Goal: Find specific page/section: Find specific page/section

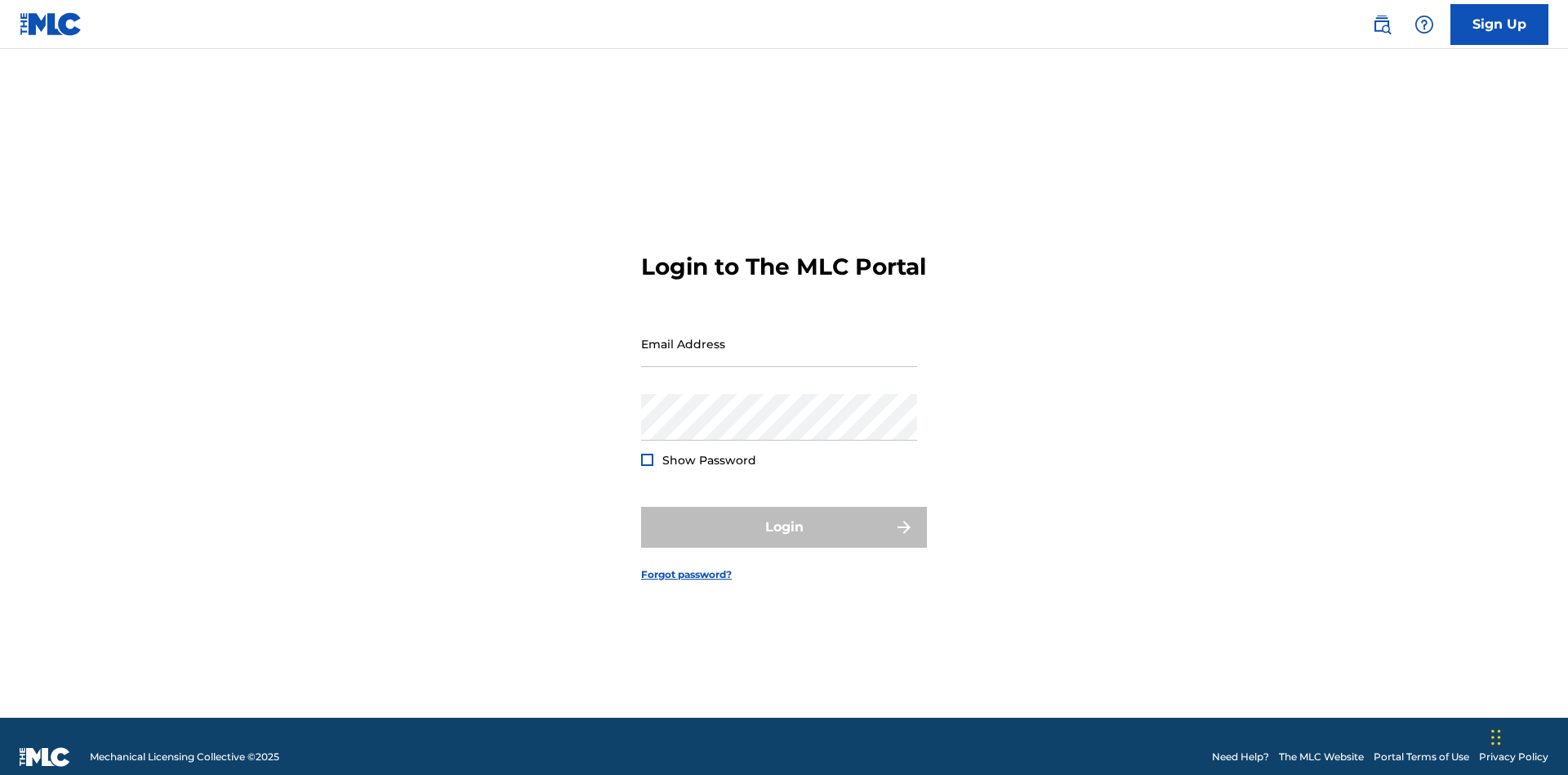
scroll to position [21, 0]
click at [779, 336] on input "Email Address" at bounding box center [779, 343] width 276 height 47
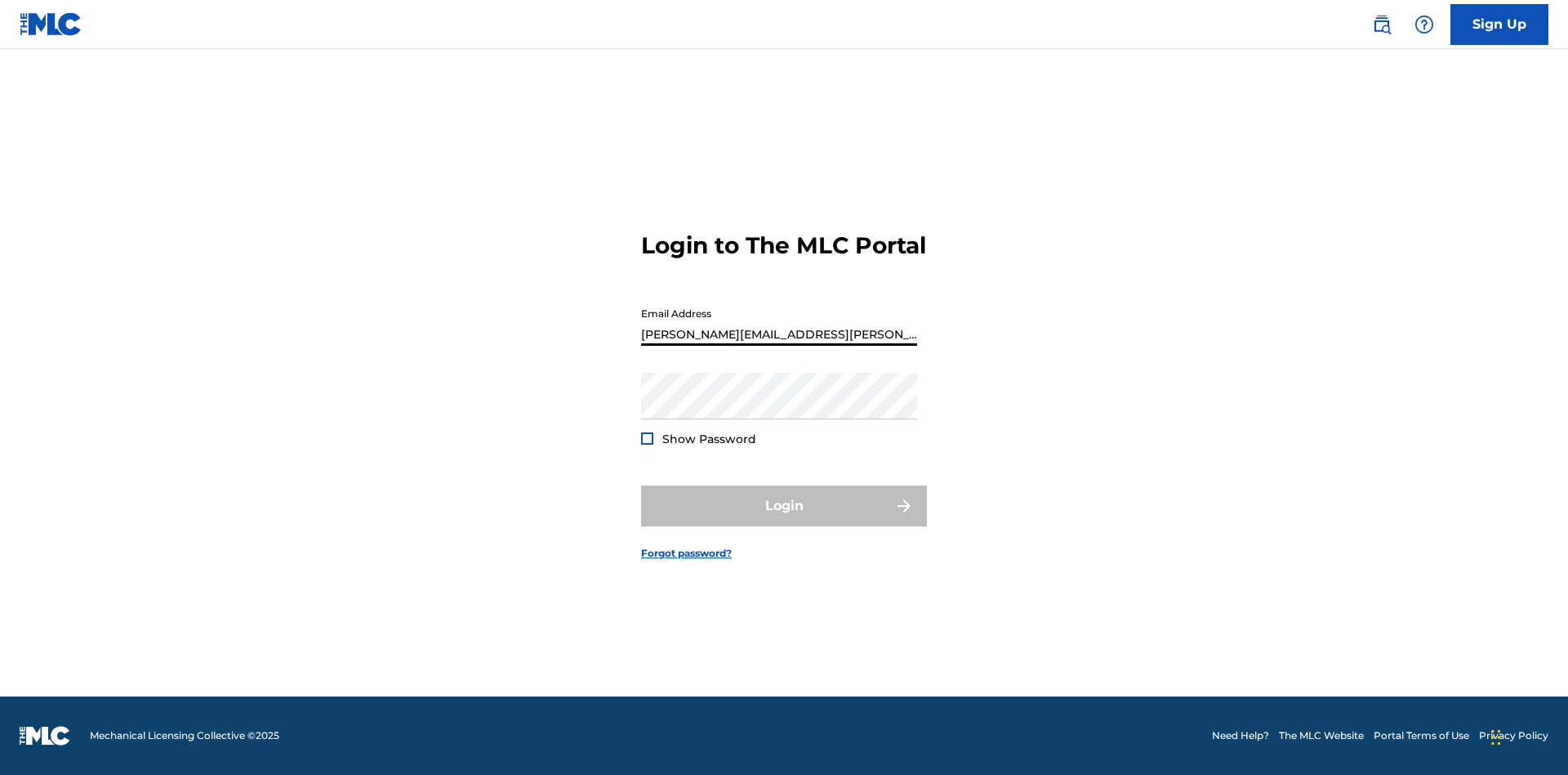
type input "[PERSON_NAME][EMAIL_ADDRESS][PERSON_NAME][DOMAIN_NAME]"
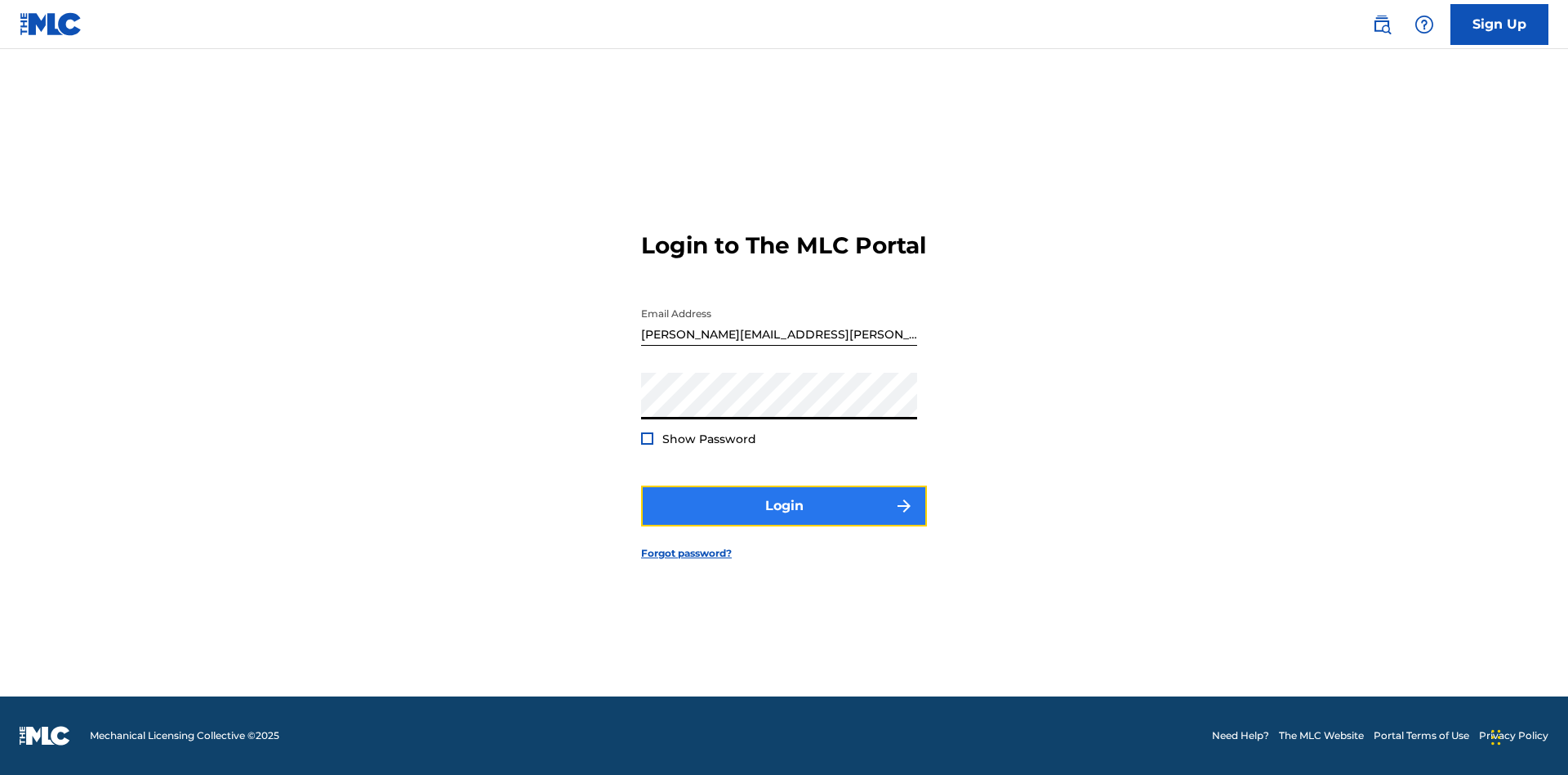
click at [784, 519] on button "Login" at bounding box center [784, 505] width 286 height 41
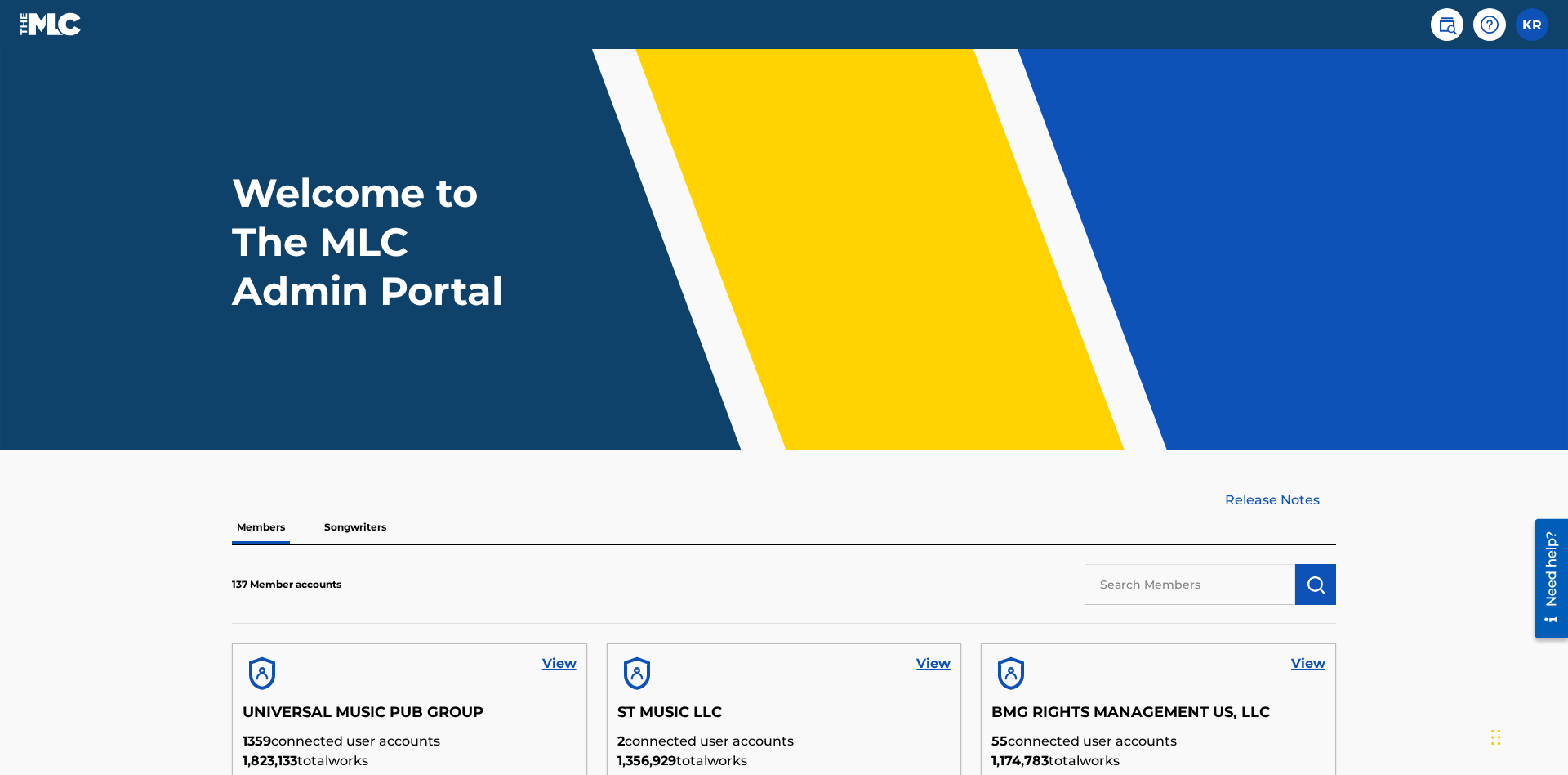
click at [1190, 564] on input "text" at bounding box center [1190, 585] width 211 height 41
click at [1315, 574] on img "submit" at bounding box center [1315, 584] width 20 height 20
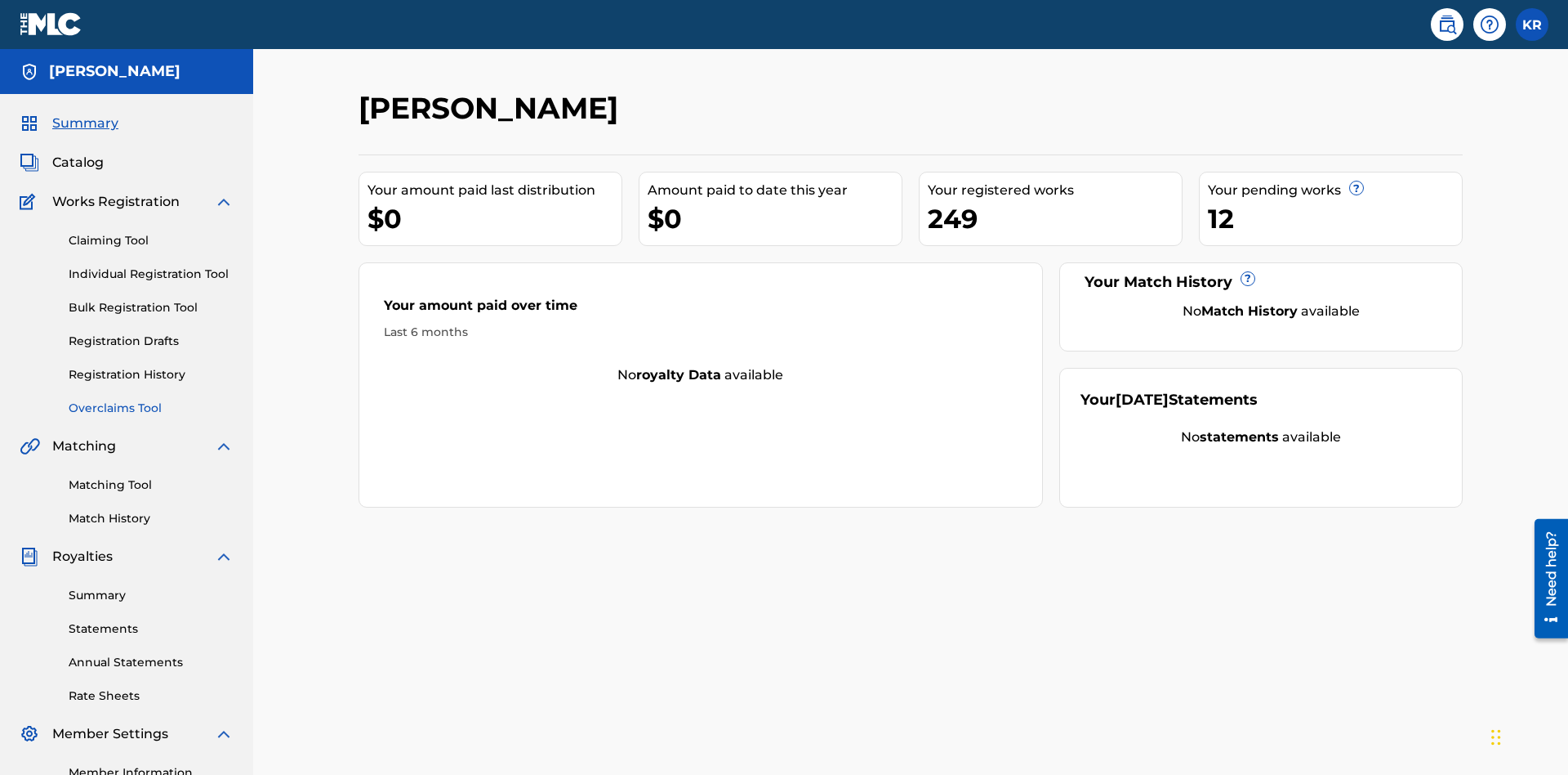
click at [151, 399] on link "Overclaims Tool" at bounding box center [151, 408] width 165 height 17
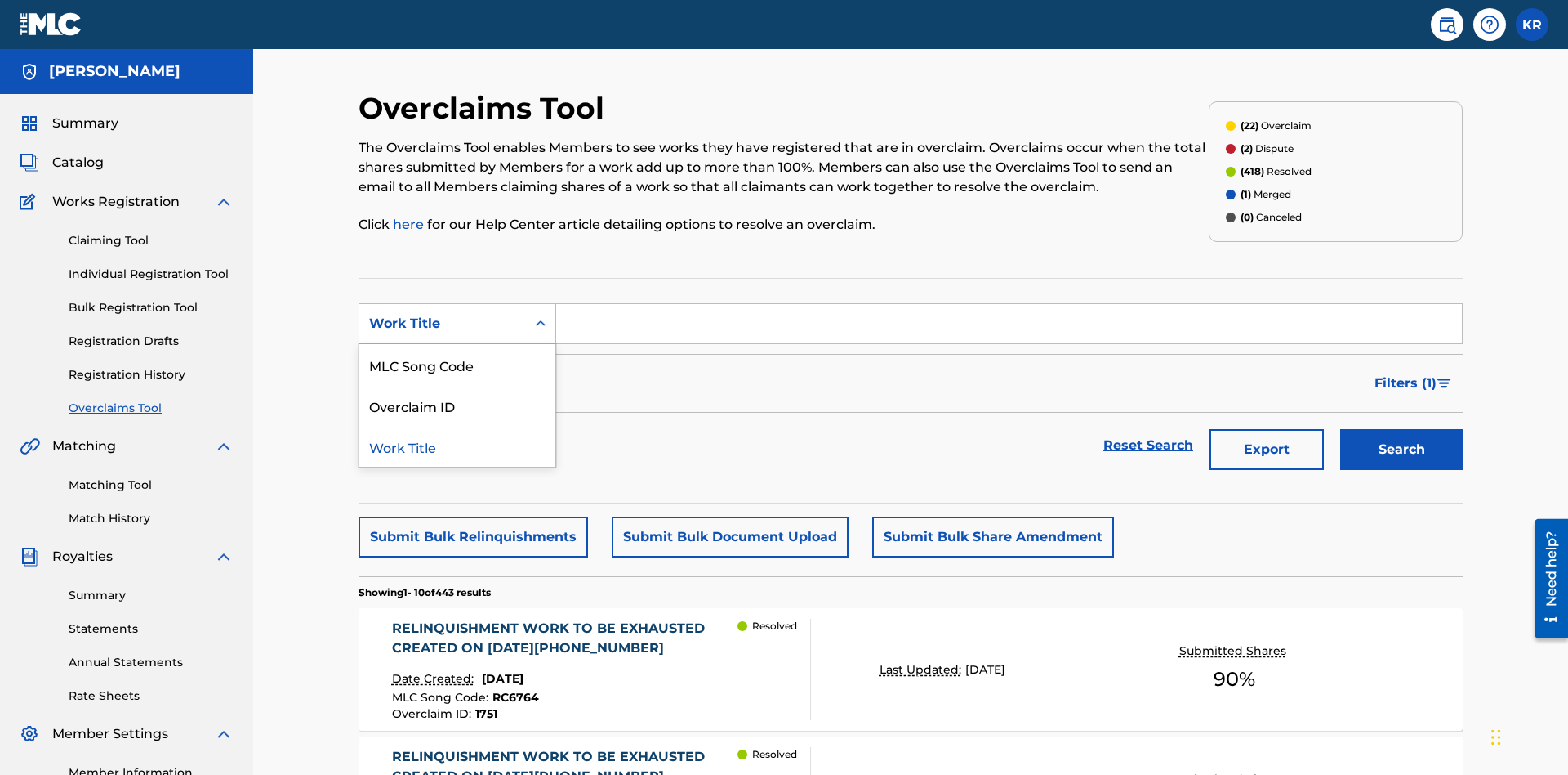
click at [458, 385] on div "Overclaim ID" at bounding box center [458, 406] width 196 height 41
